Goal: Check status: Check status

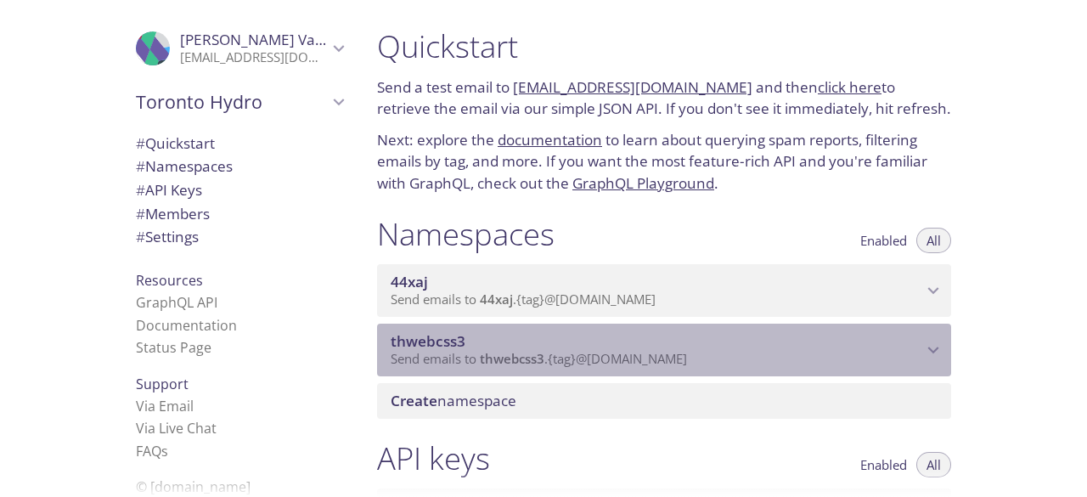
click at [634, 360] on span "Send emails to thwebcss3 . {tag} @[DOMAIN_NAME]" at bounding box center [539, 358] width 296 height 17
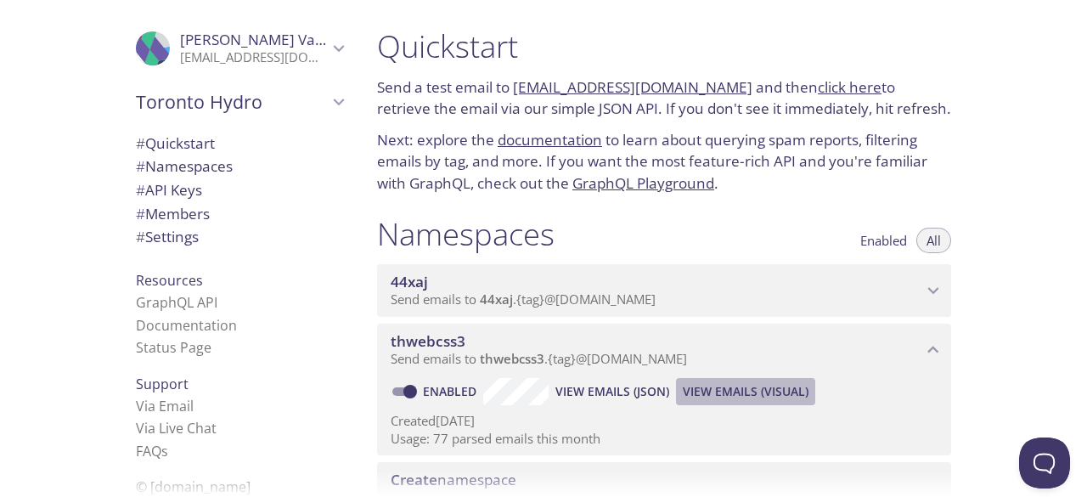
click at [713, 397] on span "View Emails (Visual)" at bounding box center [746, 391] width 126 height 20
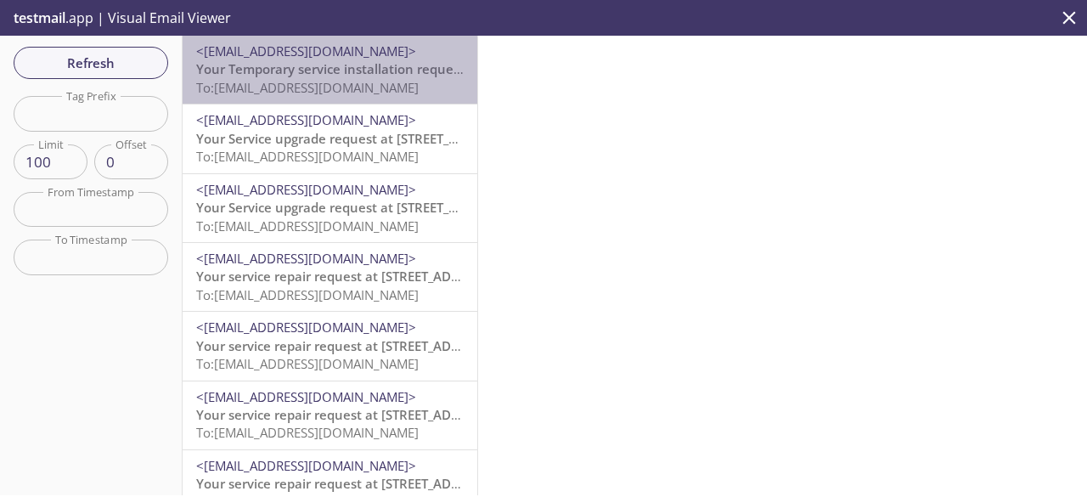
click at [370, 81] on span "To: [EMAIL_ADDRESS][DOMAIN_NAME]" at bounding box center [307, 87] width 223 height 17
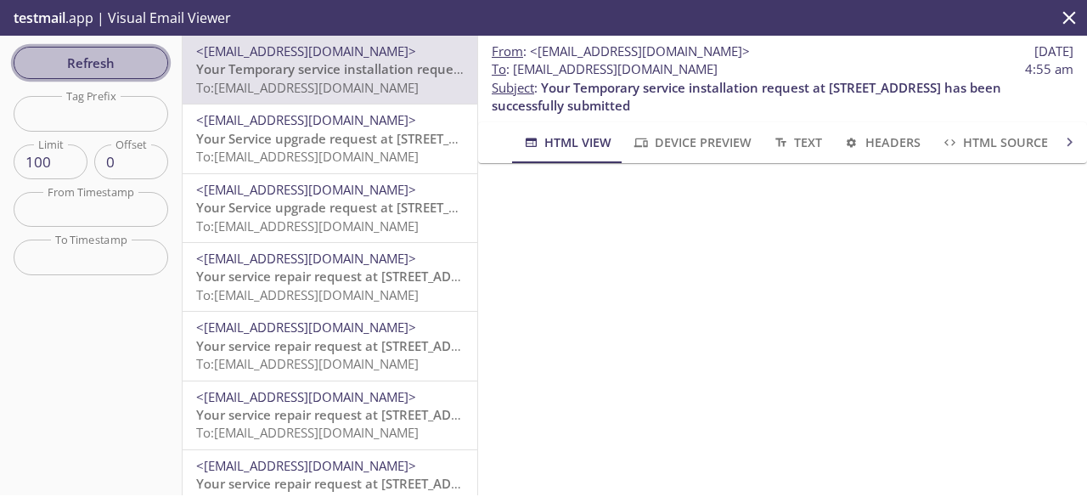
click at [103, 59] on span "Refresh" at bounding box center [90, 63] width 127 height 22
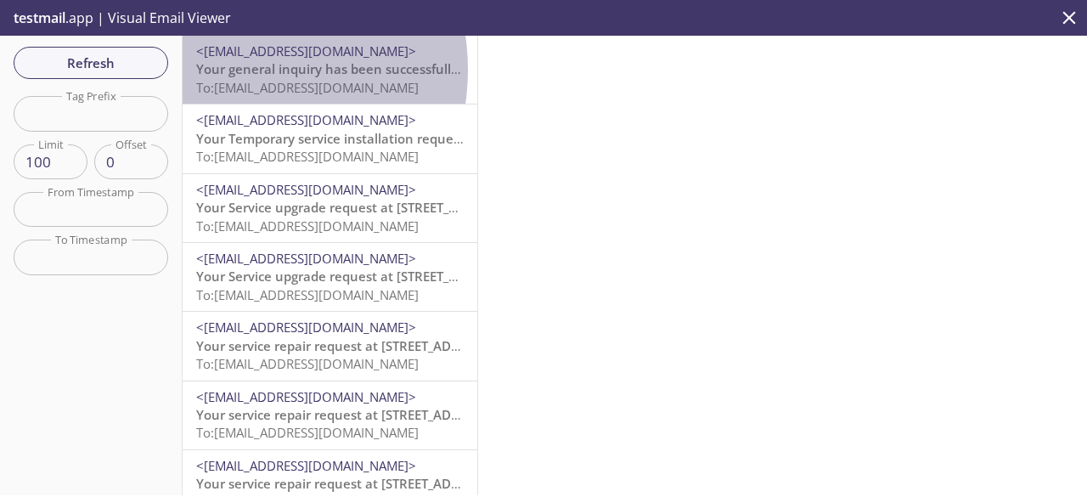
click at [231, 70] on span "Your general inquiry has been successfully submitted" at bounding box center [360, 68] width 328 height 17
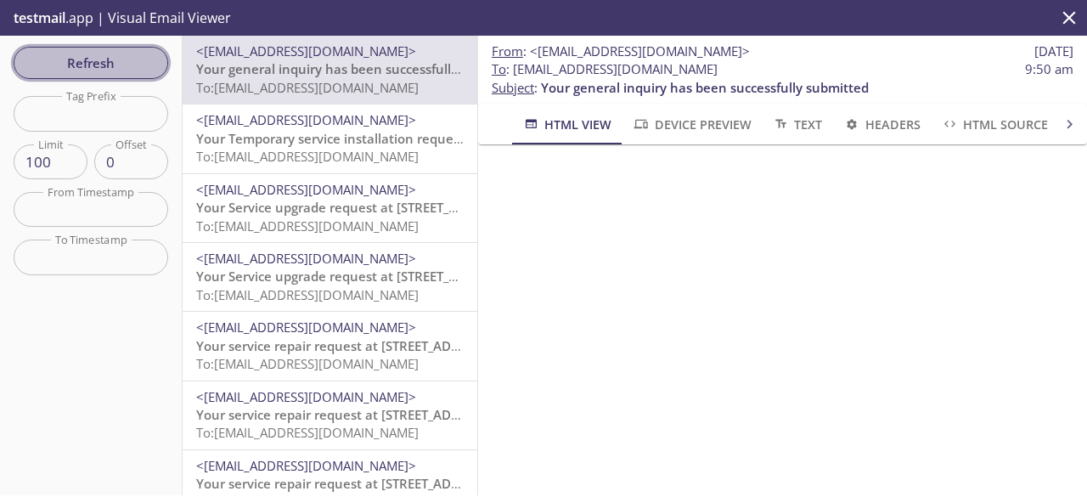
click at [130, 59] on span "Refresh" at bounding box center [90, 63] width 127 height 22
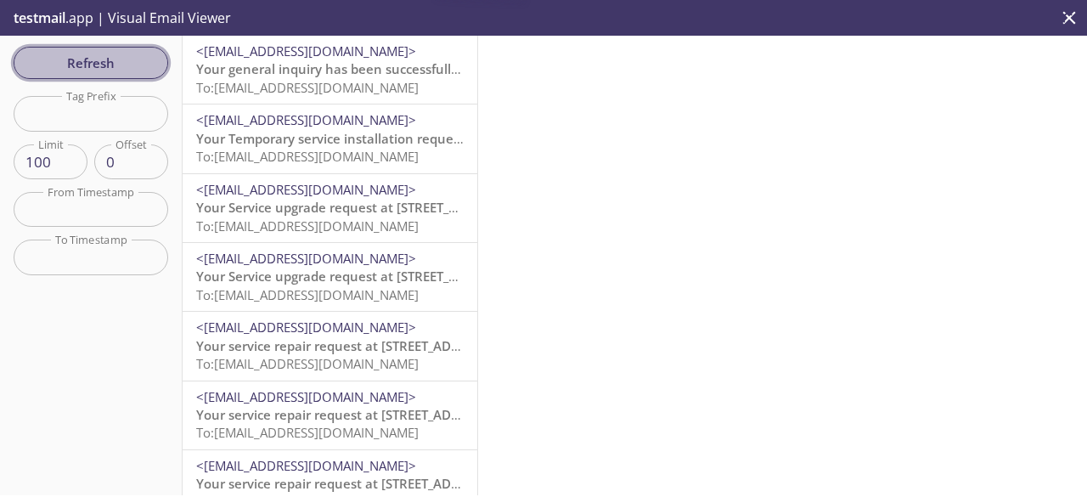
click at [130, 59] on span "Refresh" at bounding box center [90, 63] width 127 height 22
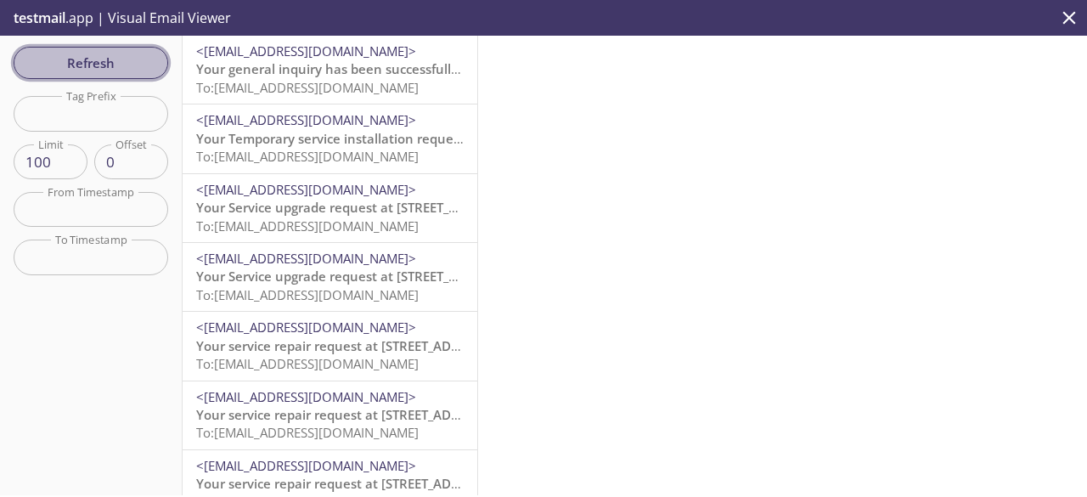
click at [130, 59] on span "Refresh" at bounding box center [90, 63] width 127 height 22
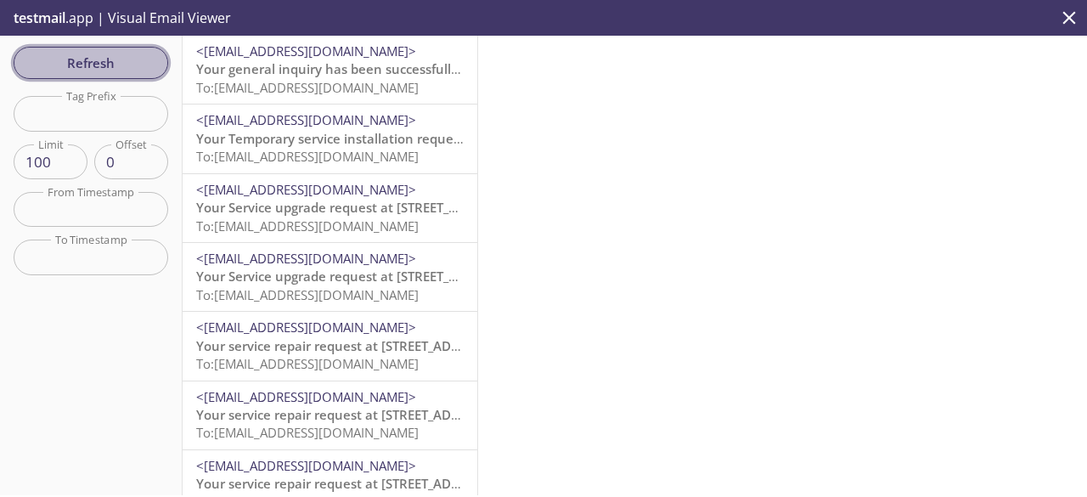
click at [130, 59] on span "Refresh" at bounding box center [90, 63] width 127 height 22
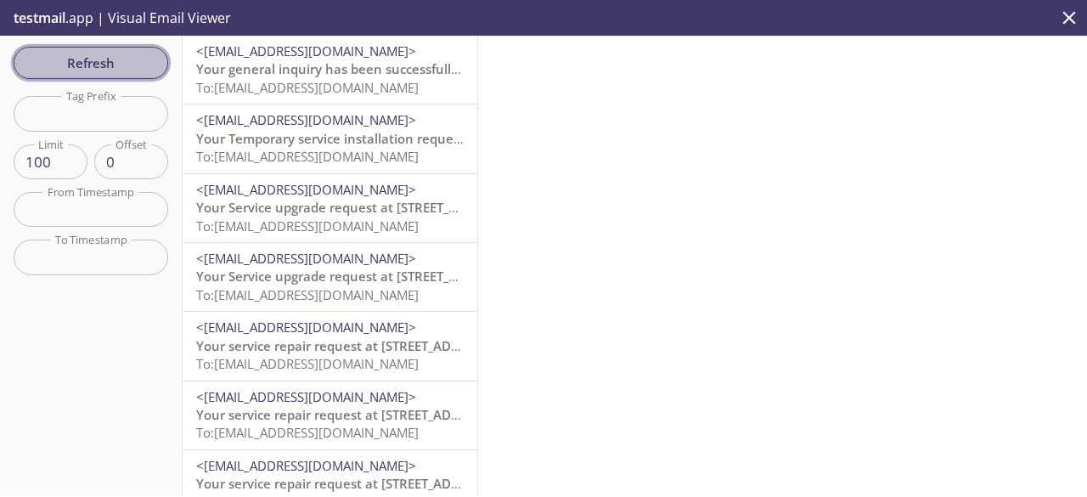
click at [130, 59] on span "Refresh" at bounding box center [90, 63] width 127 height 22
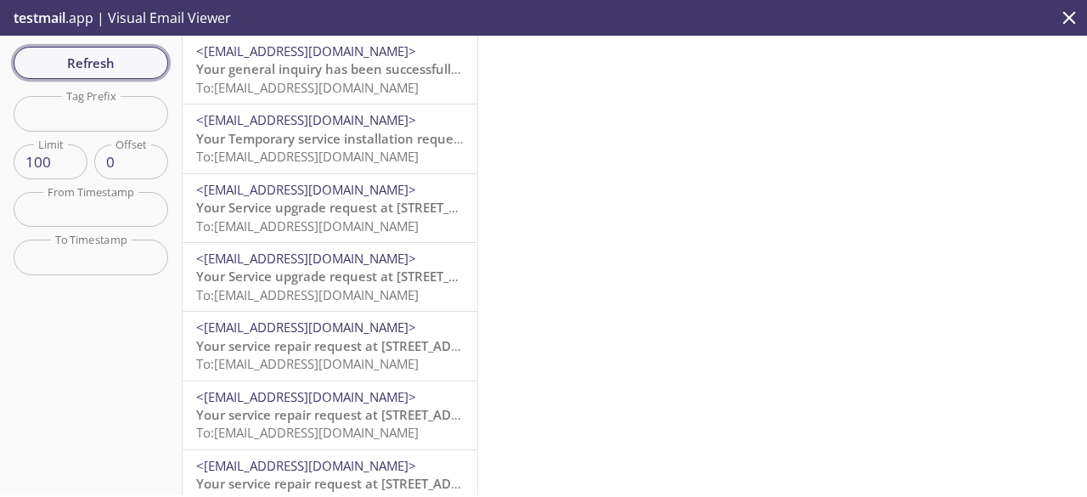
click at [130, 59] on span "Refresh" at bounding box center [90, 63] width 127 height 22
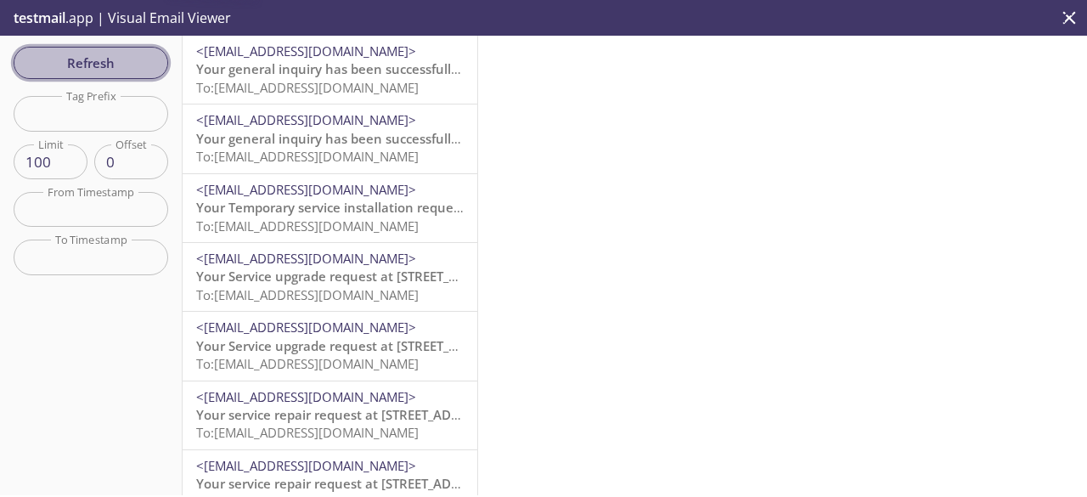
click at [130, 59] on span "Refresh" at bounding box center [90, 63] width 127 height 22
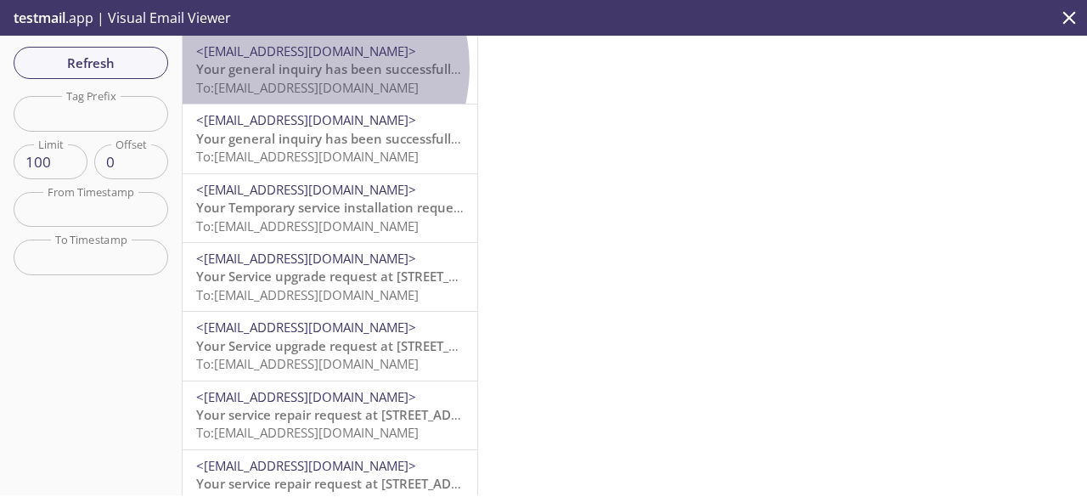
click at [302, 67] on span "Your general inquiry has been successfully submitted" at bounding box center [360, 68] width 328 height 17
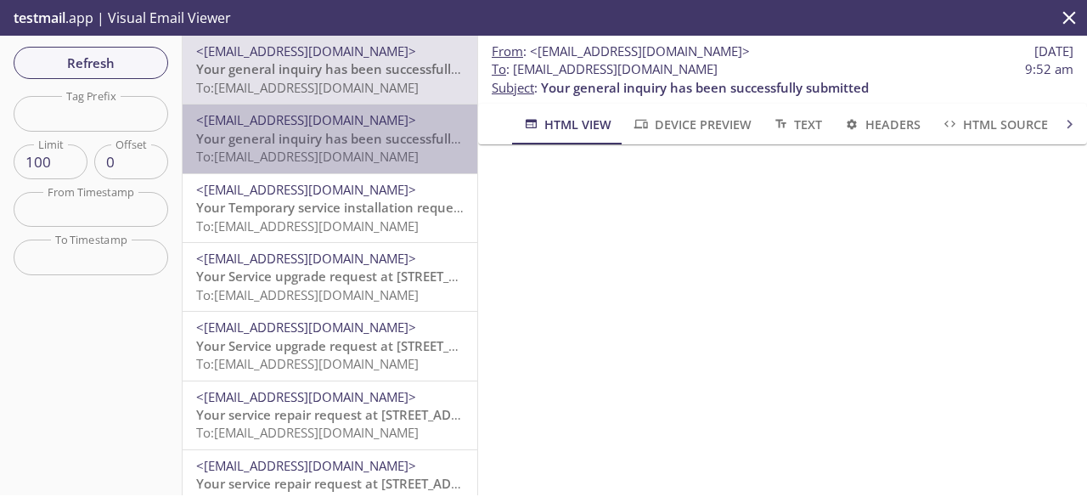
click at [382, 148] on span "To: [EMAIL_ADDRESS][DOMAIN_NAME]" at bounding box center [307, 156] width 223 height 17
